Goal: Communication & Community: Answer question/provide support

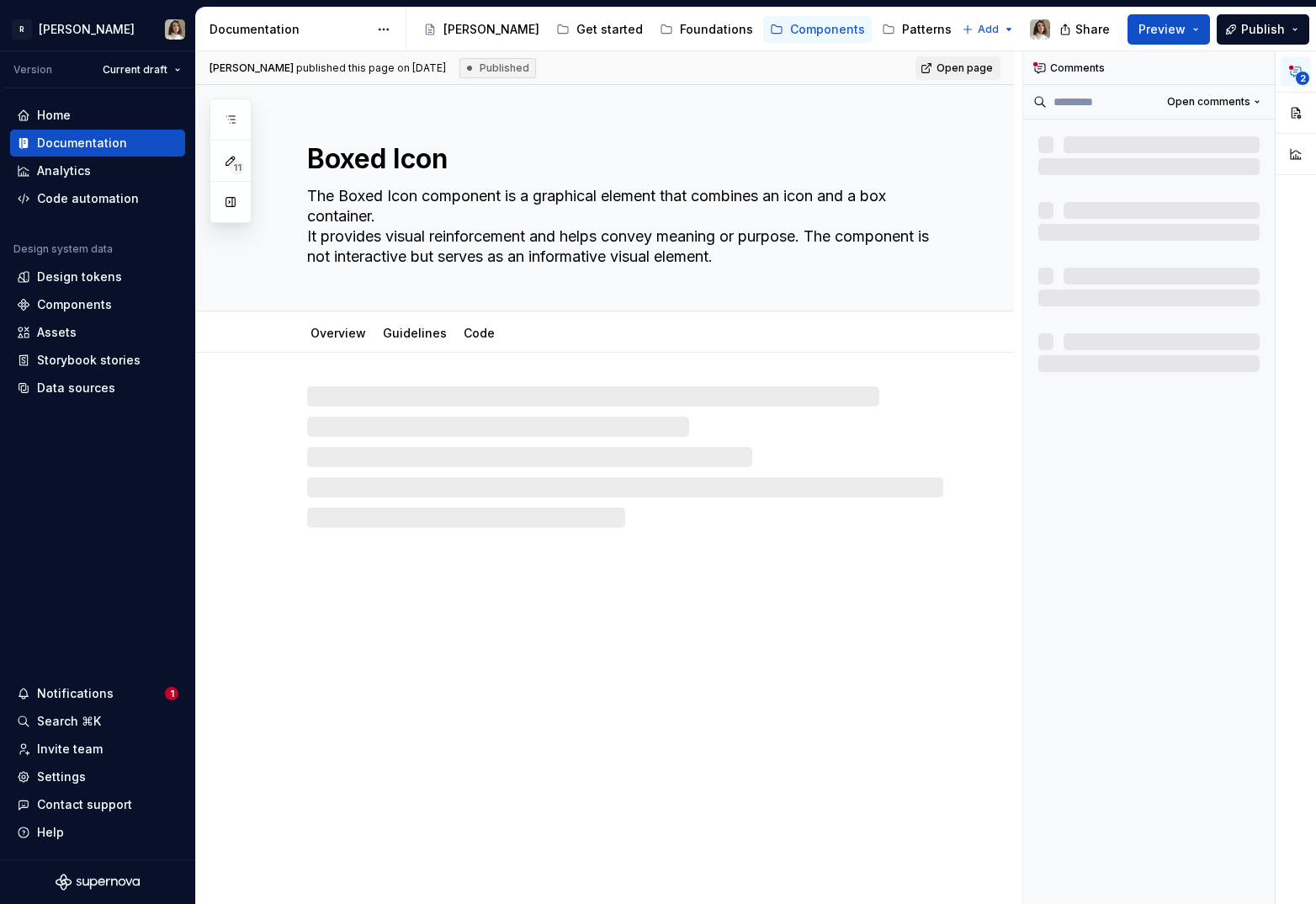
scroll to position [1, 0]
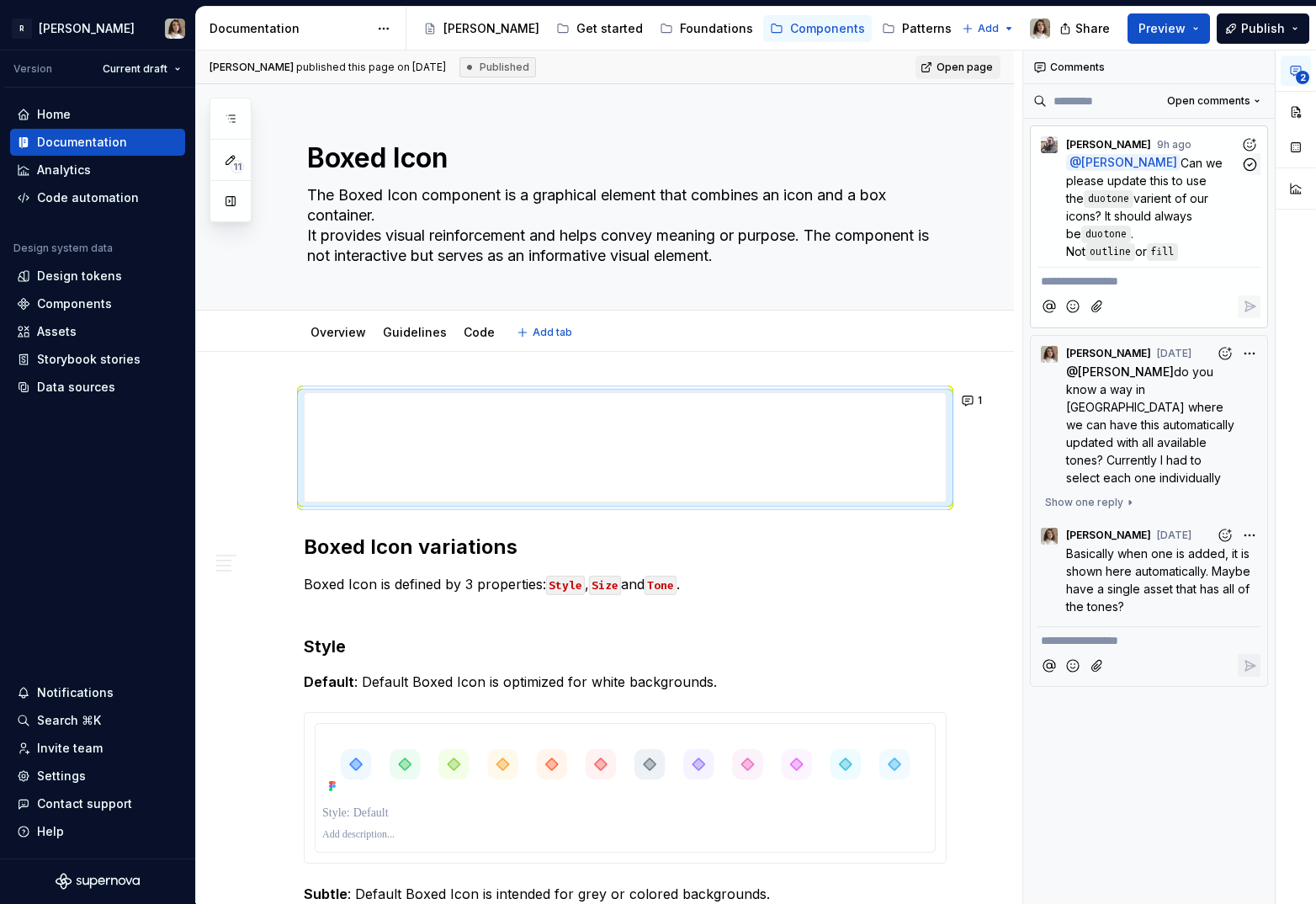
type textarea "*"
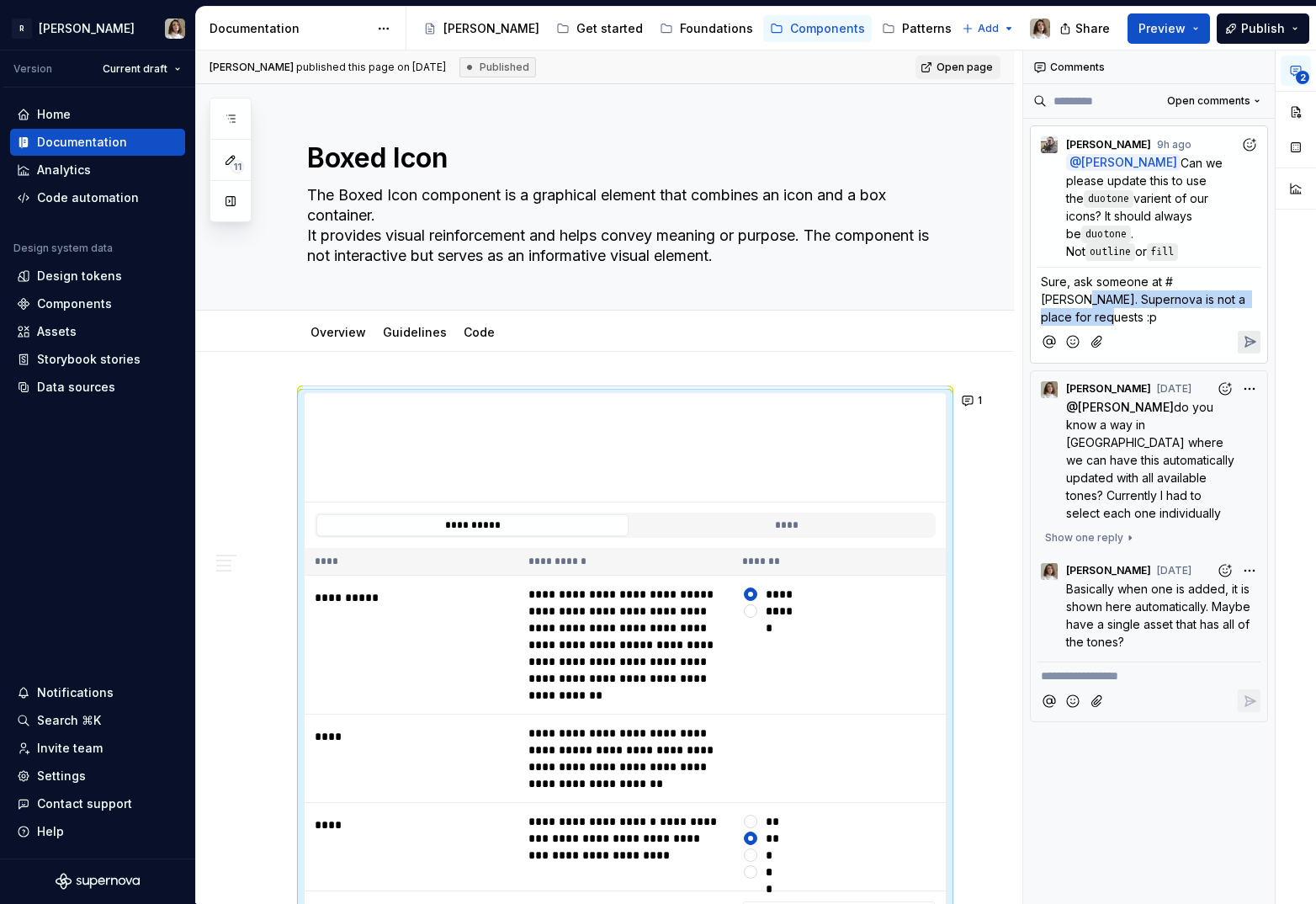
drag, startPoint x: 1067, startPoint y: 291, endPoint x: 1039, endPoint y: 283, distance: 29.1
click at [1039, 283] on div "Sure, ask someone at #[PERSON_NAME]. Supernova is not a place for requests :p" at bounding box center [1149, 295] width 223 height 58
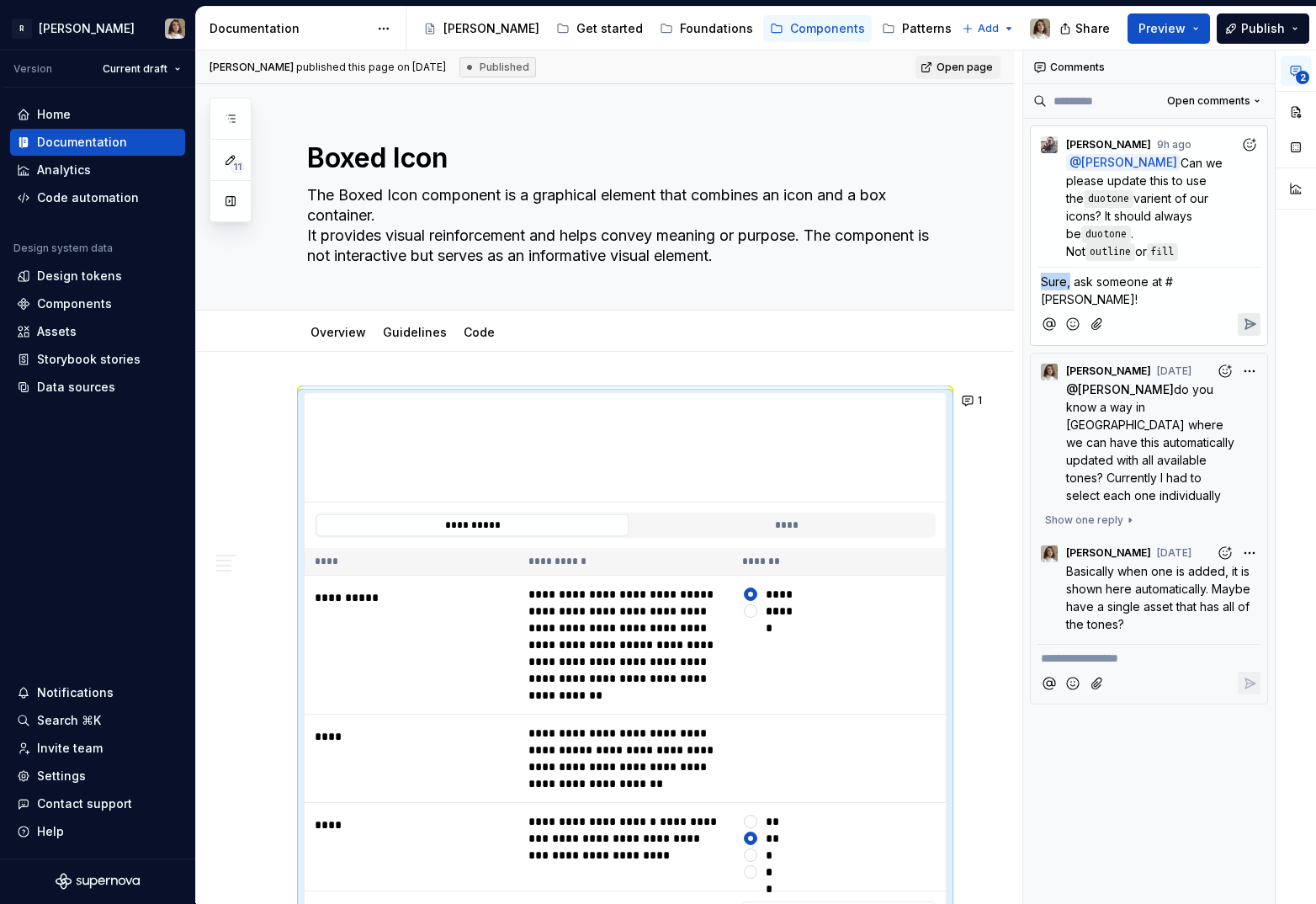
drag, startPoint x: 1071, startPoint y: 269, endPoint x: 1030, endPoint y: 268, distance: 41.0
click at [1030, 268] on div "I [PERSON_NAME] 9h ago @ [PERSON_NAME] Can we please update this to use the duo…" at bounding box center [1149, 235] width 238 height 220
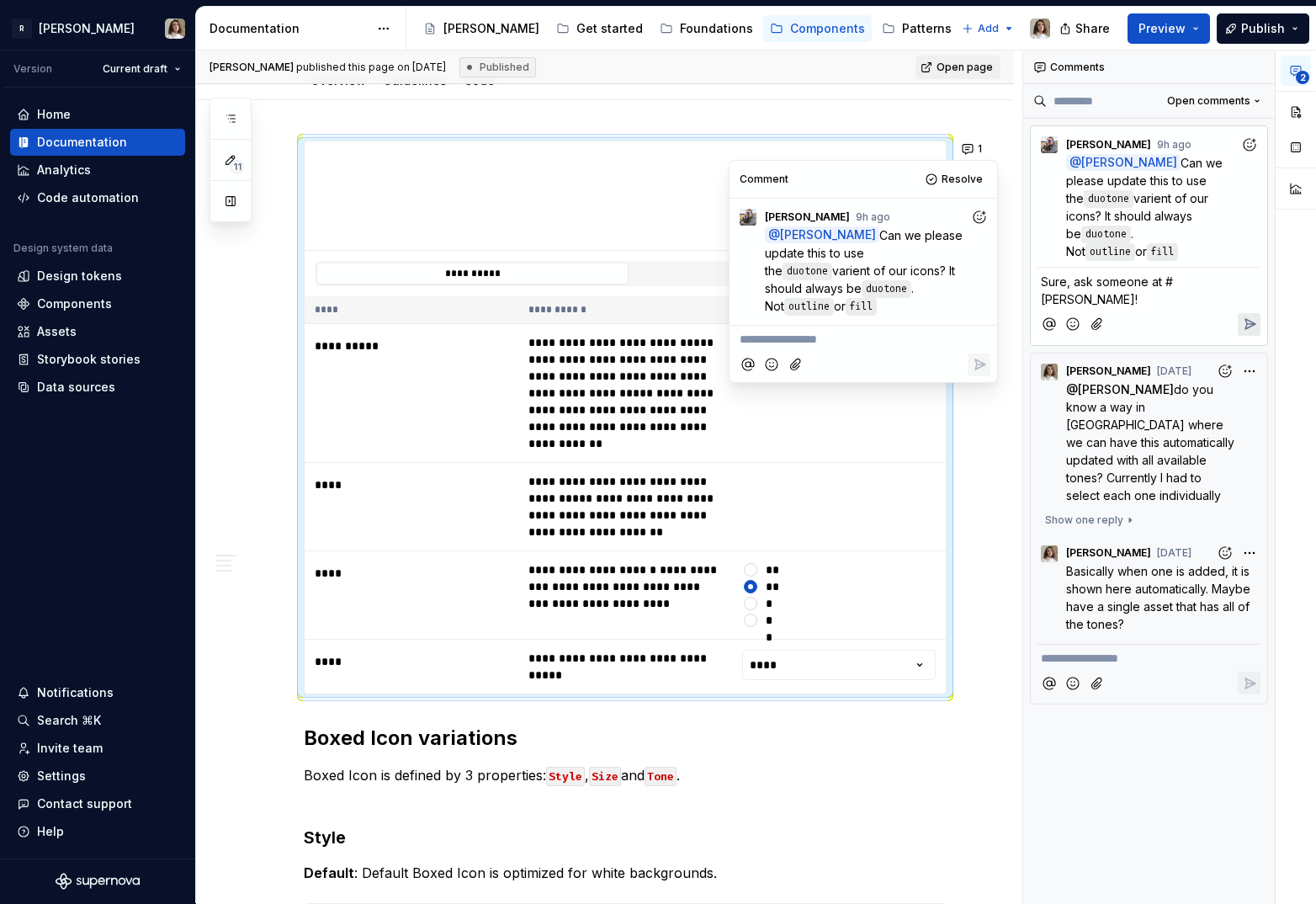
scroll to position [258, 0]
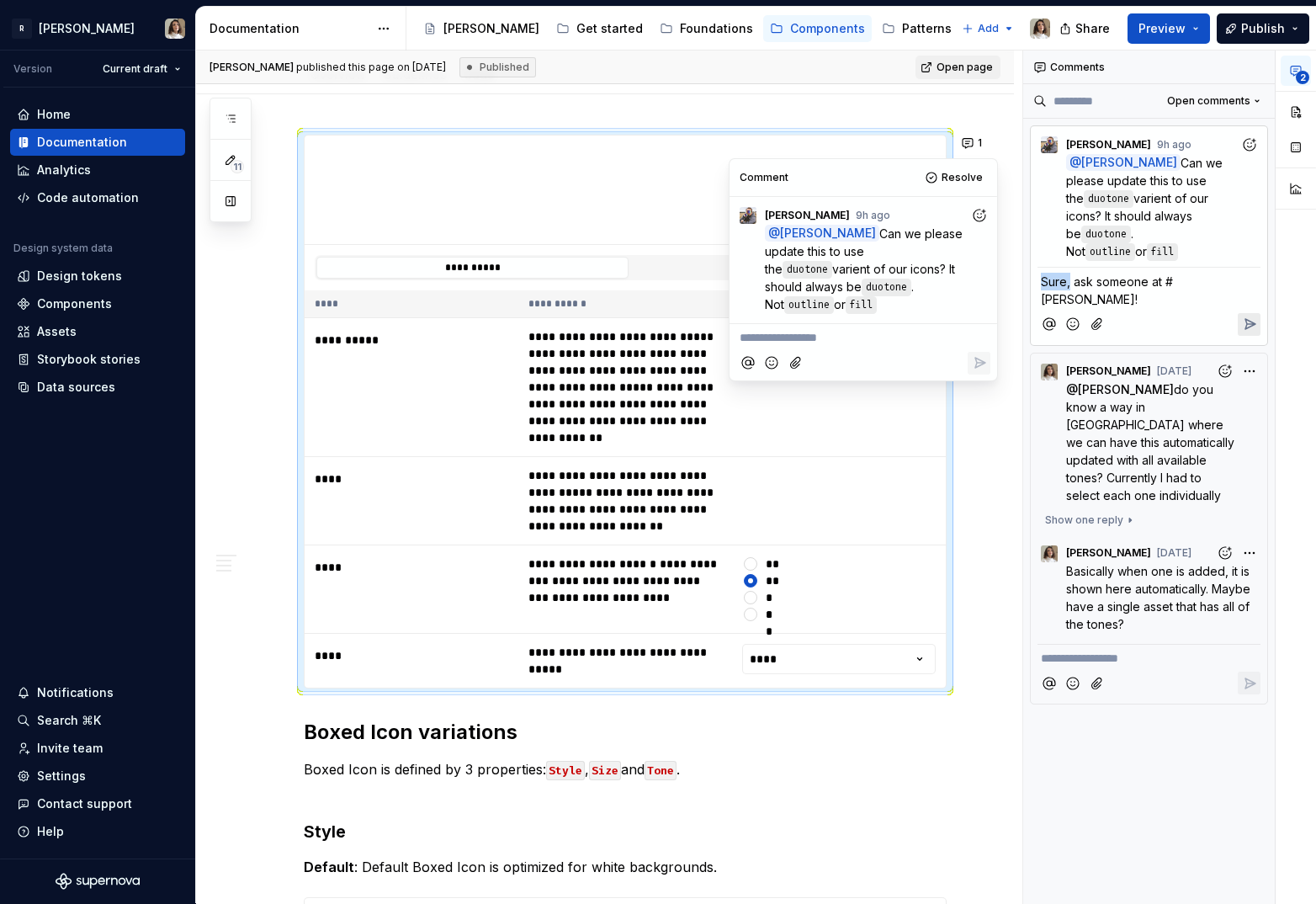
click at [1081, 275] on span "Sure, ask someone at #[PERSON_NAME]!" at bounding box center [1107, 290] width 132 height 32
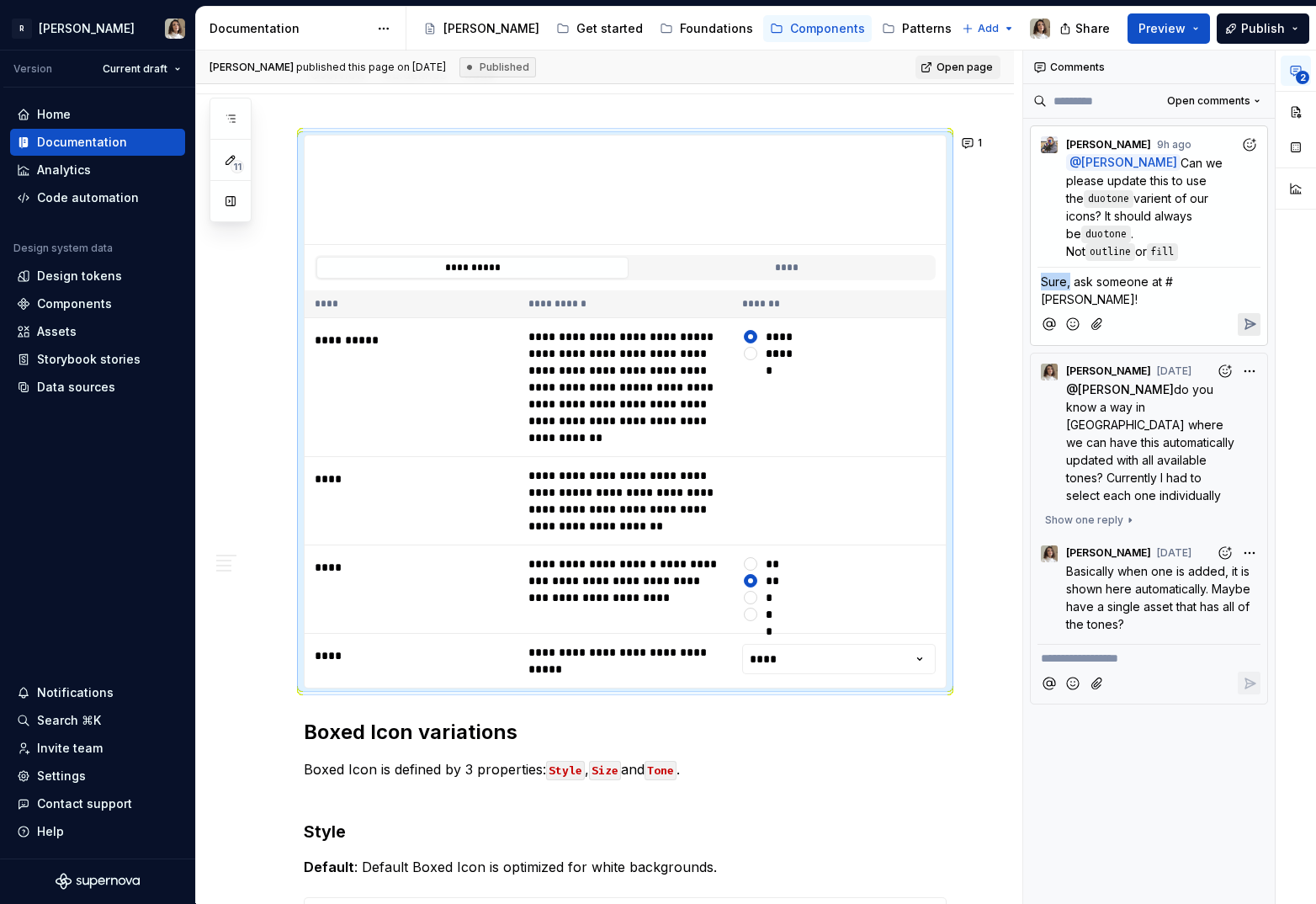
click at [1081, 275] on span "Sure, ask someone at #[PERSON_NAME]!" at bounding box center [1107, 290] width 132 height 32
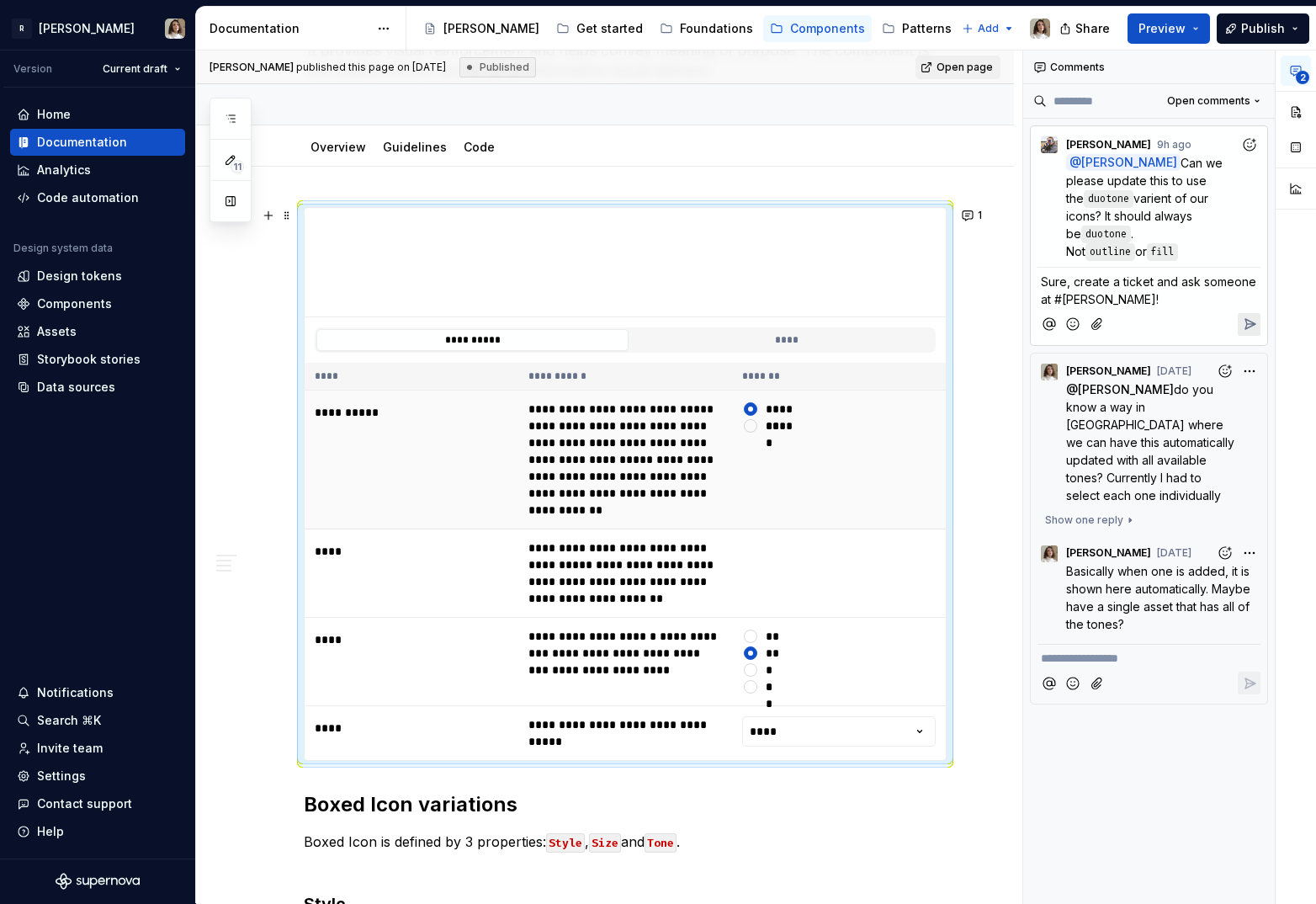
scroll to position [180, 0]
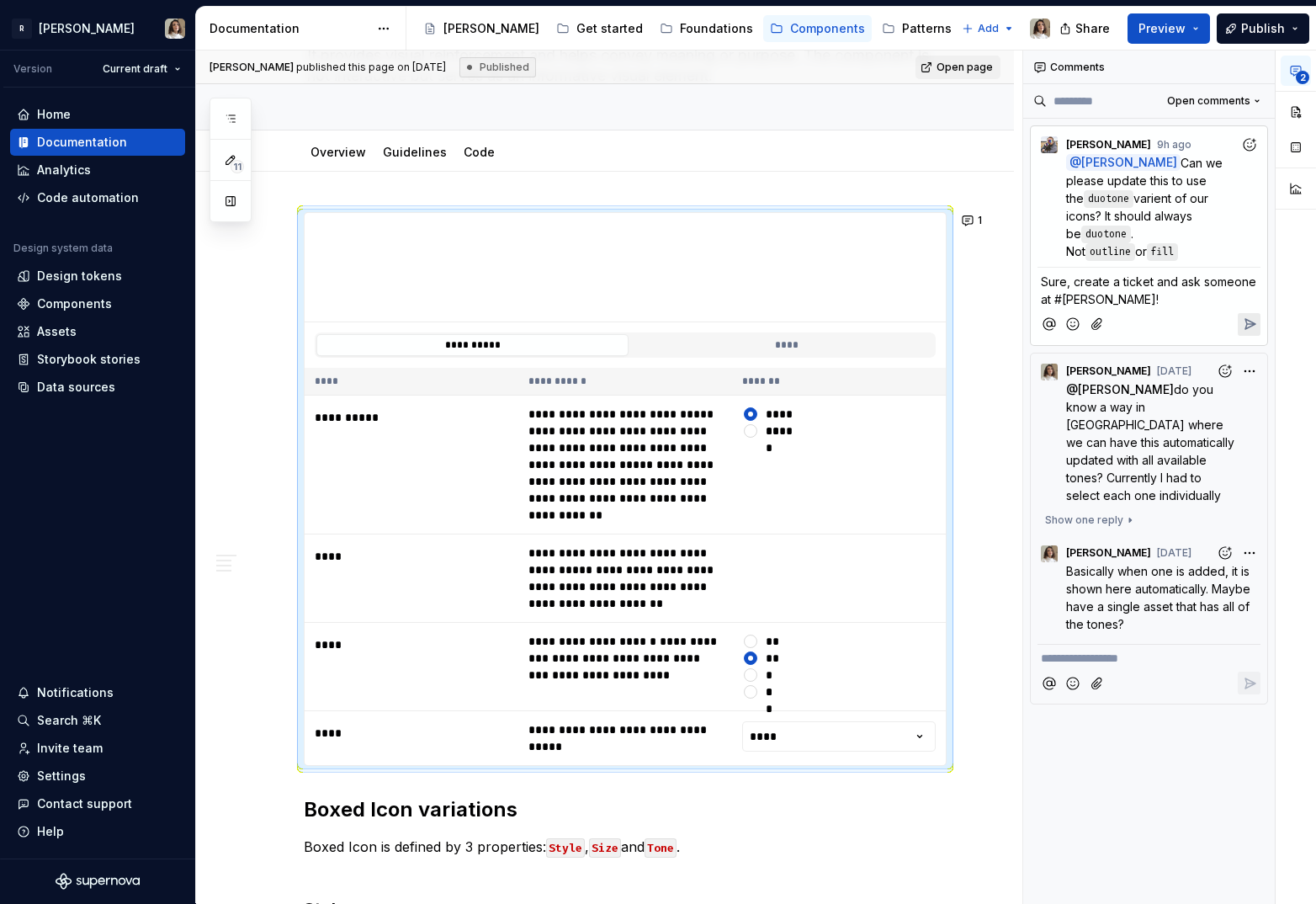
click at [1092, 275] on span "Sure, create a ticket and ask someone at #[PERSON_NAME]!" at bounding box center [1150, 290] width 219 height 32
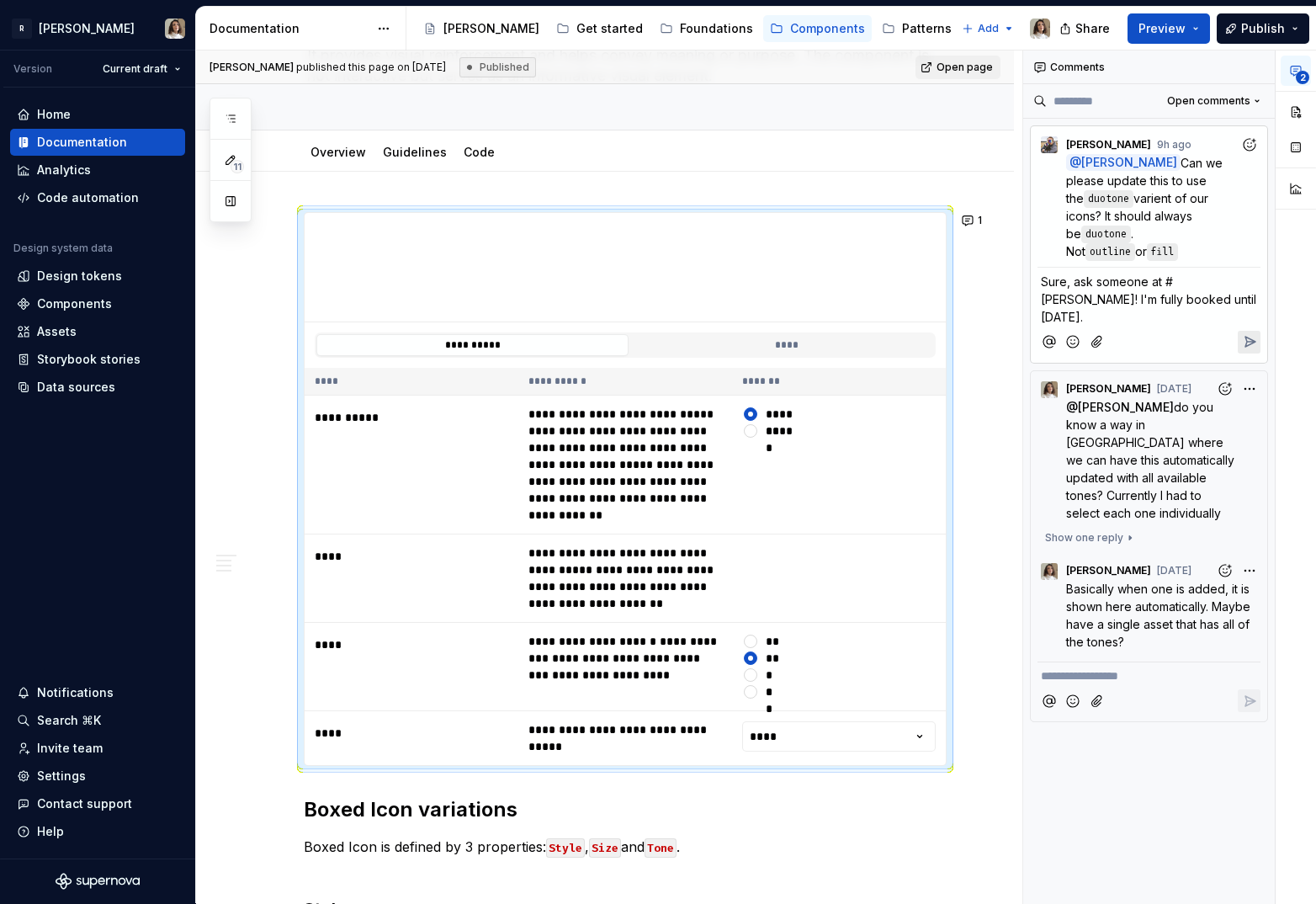
click at [1254, 333] on icon "Reply" at bounding box center [1250, 341] width 17 height 17
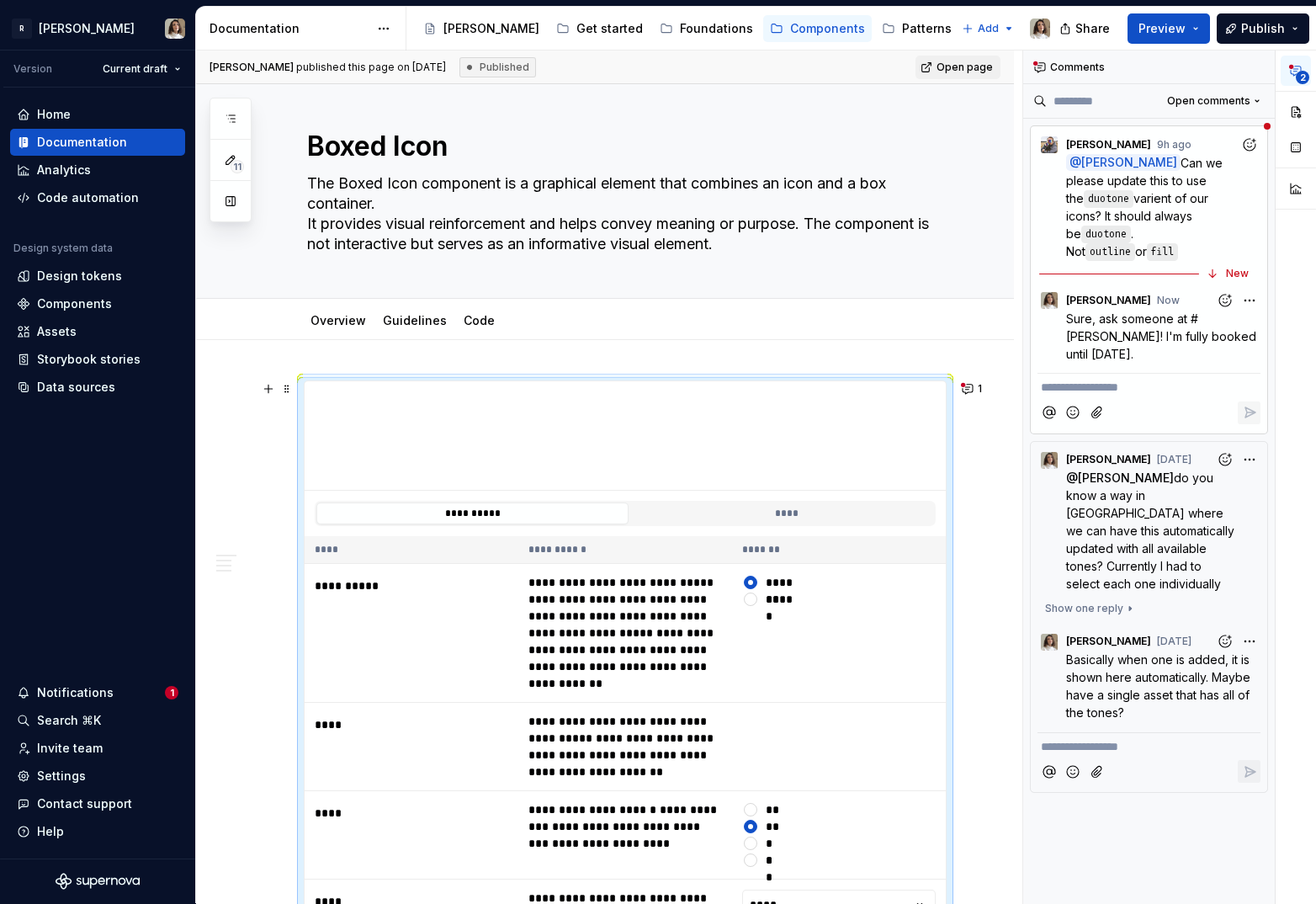
scroll to position [0, 0]
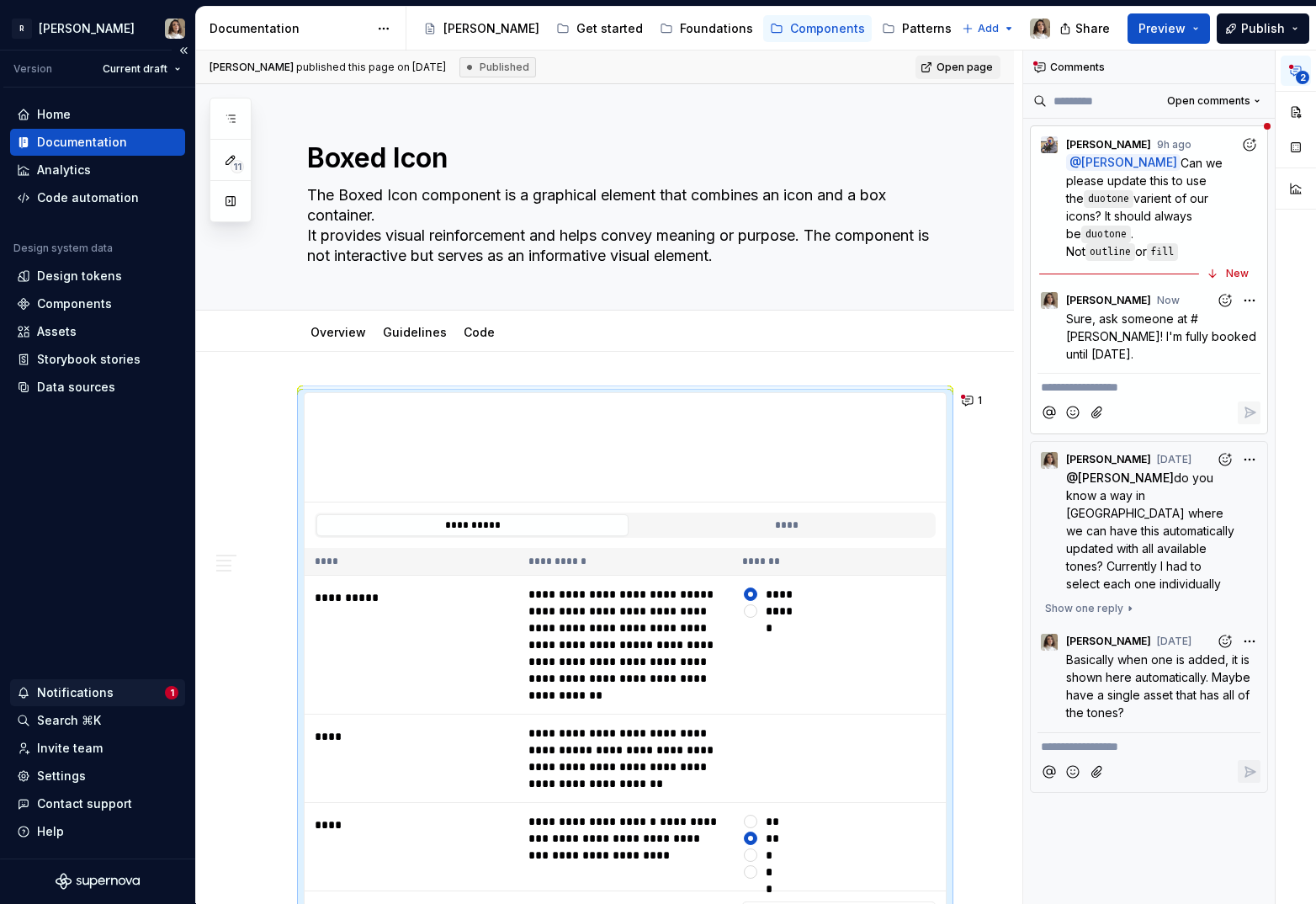
click at [80, 688] on div "Notifications" at bounding box center [74, 692] width 76 height 17
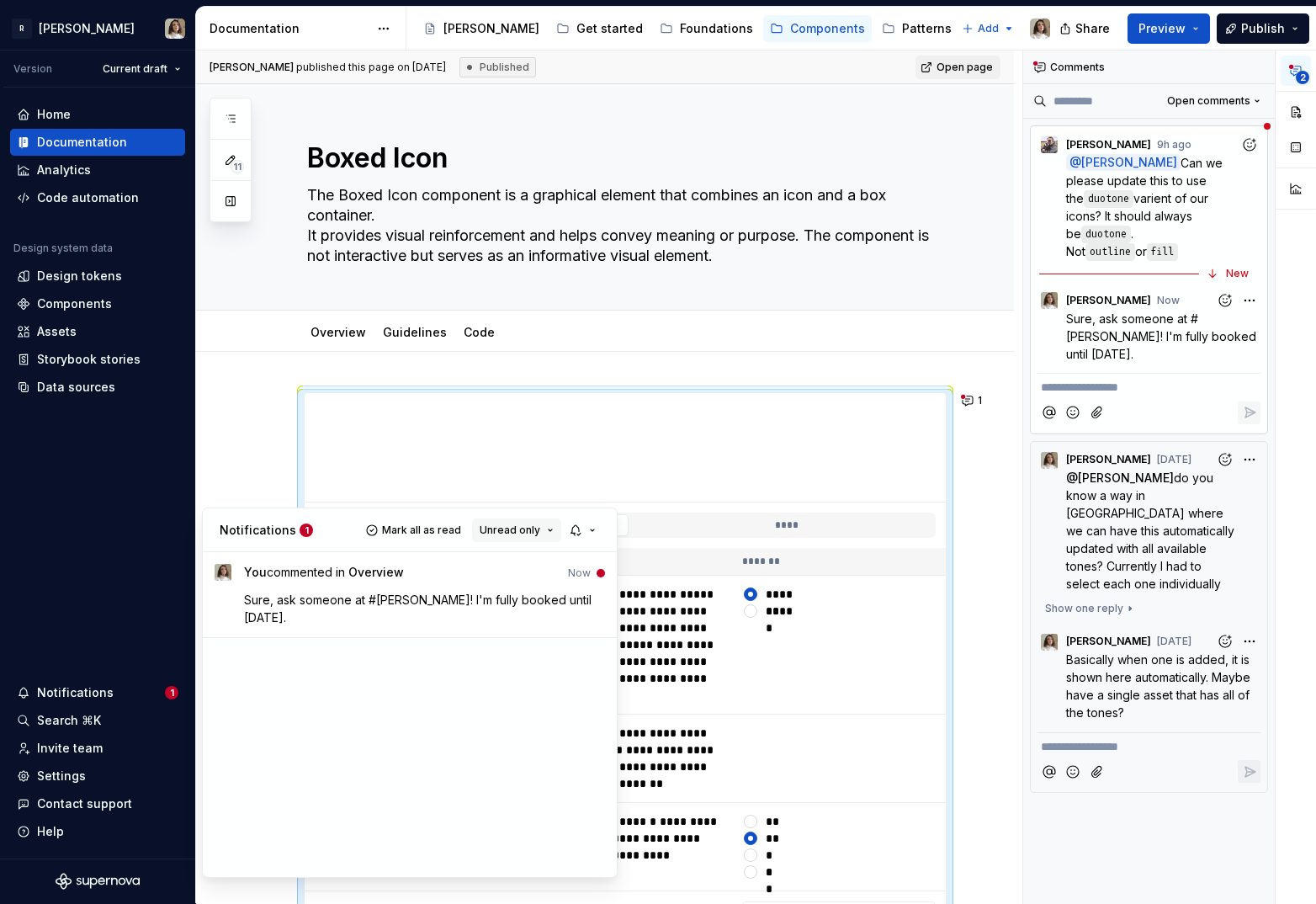
click at [508, 528] on span "Unread only" at bounding box center [510, 530] width 60 height 14
click at [510, 566] on div "All notifications" at bounding box center [560, 562] width 109 height 17
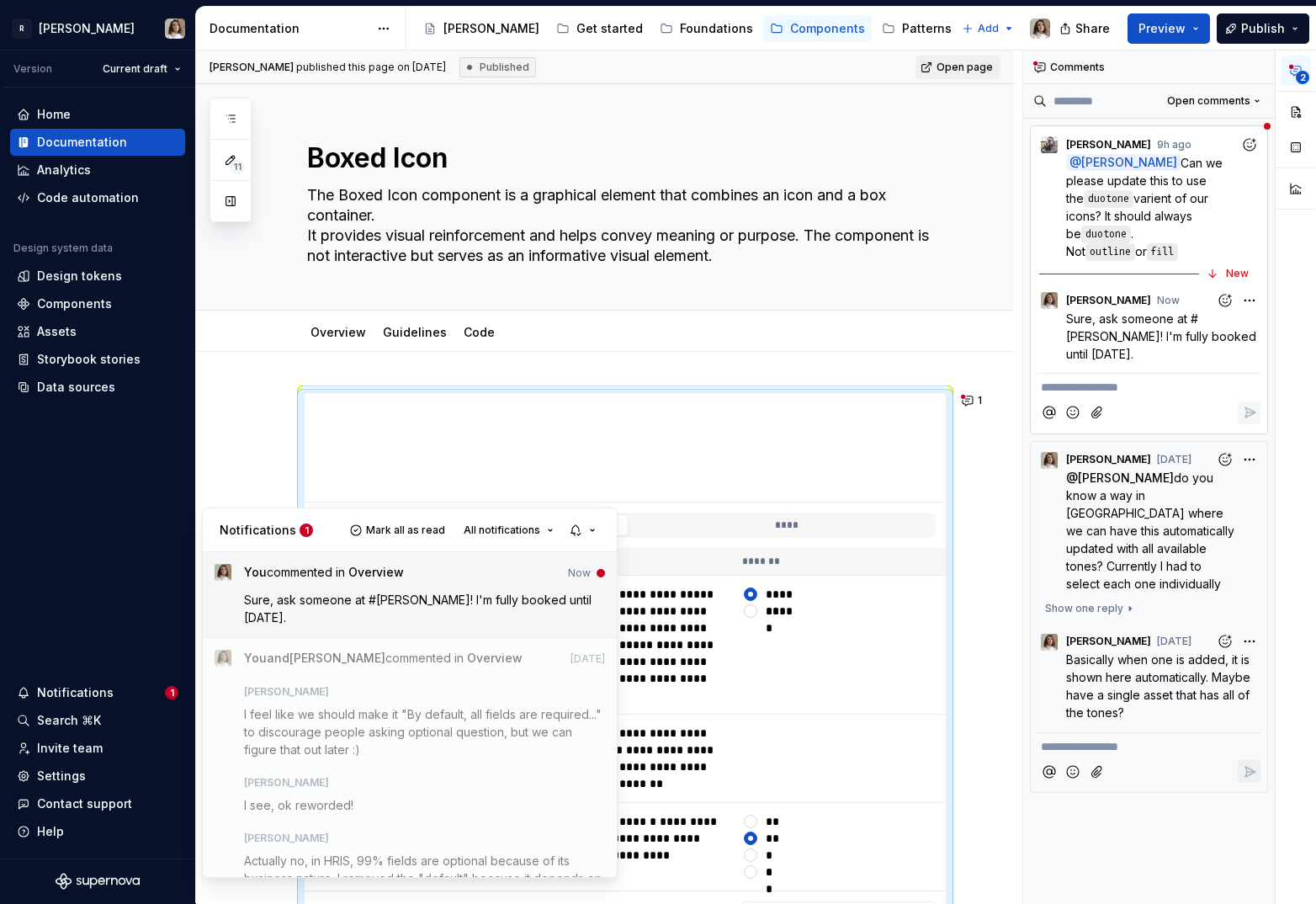
click at [480, 586] on div "you commented in Overview now" at bounding box center [424, 575] width 362 height 23
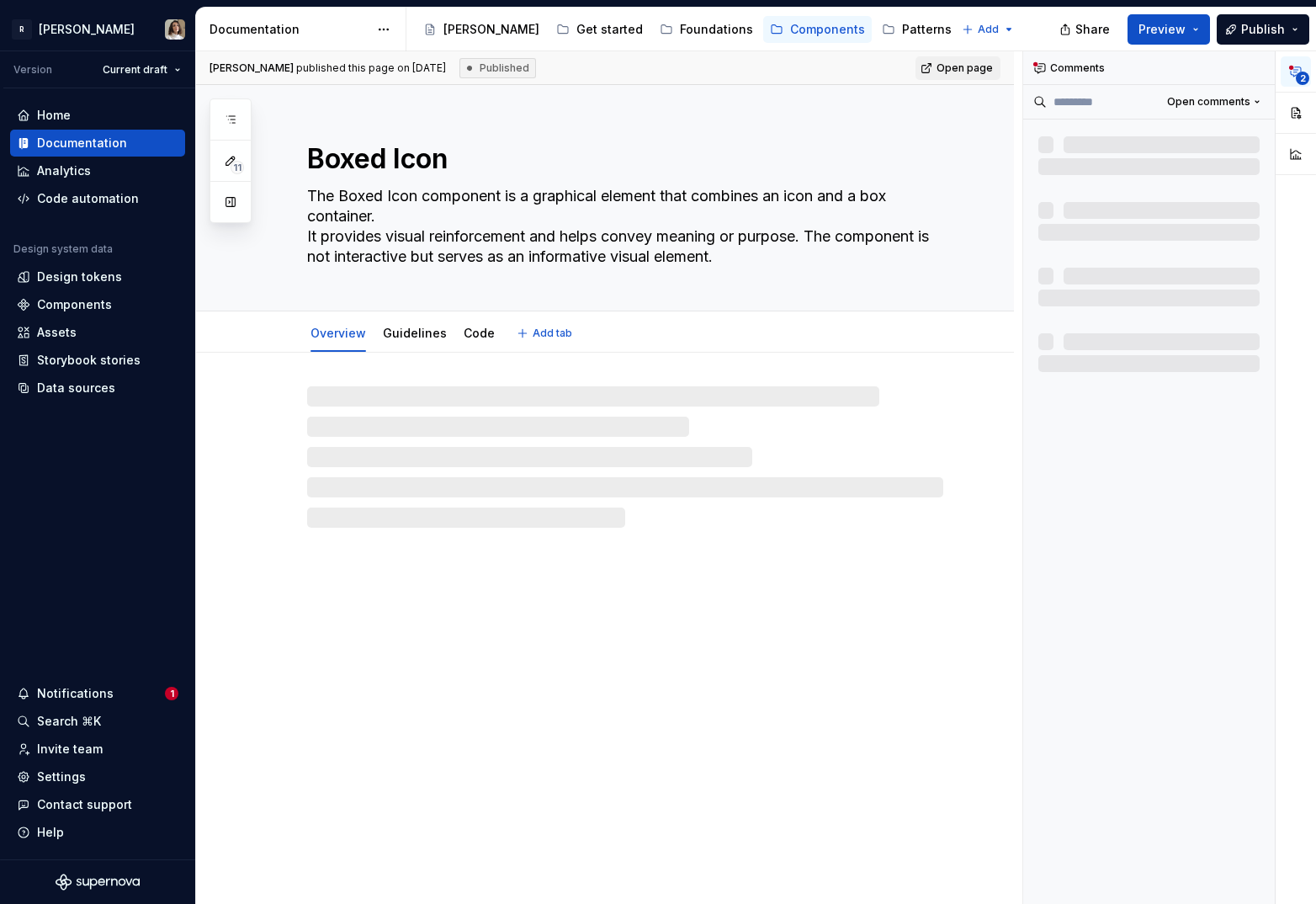
type textarea "*"
